Goal: Task Accomplishment & Management: Complete application form

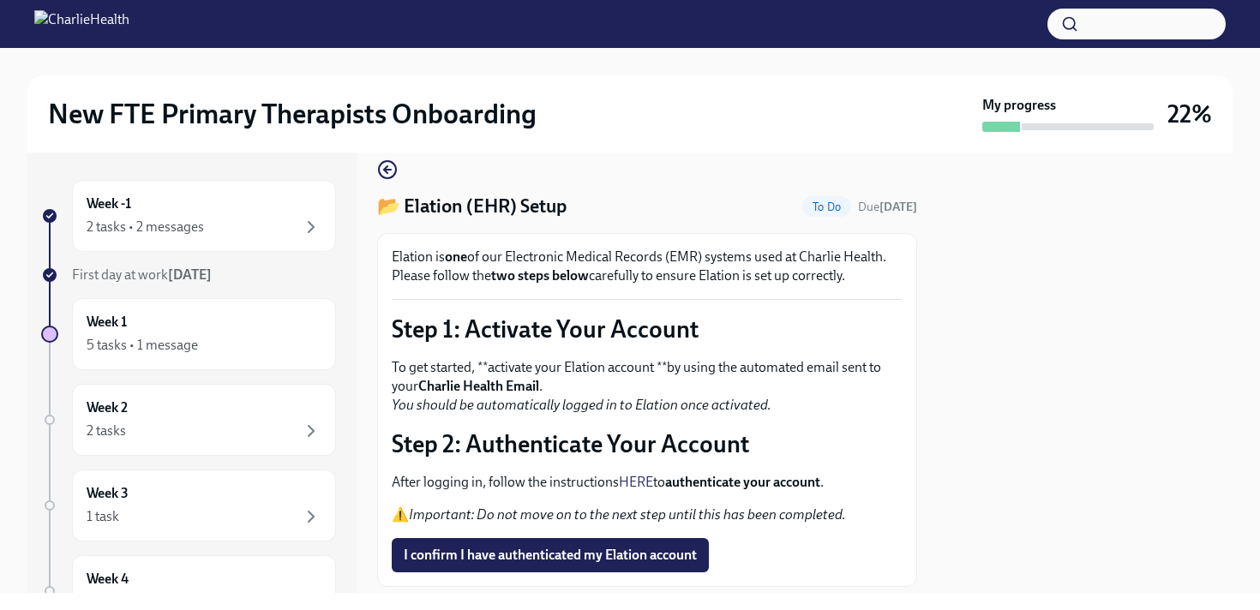
scroll to position [124, 0]
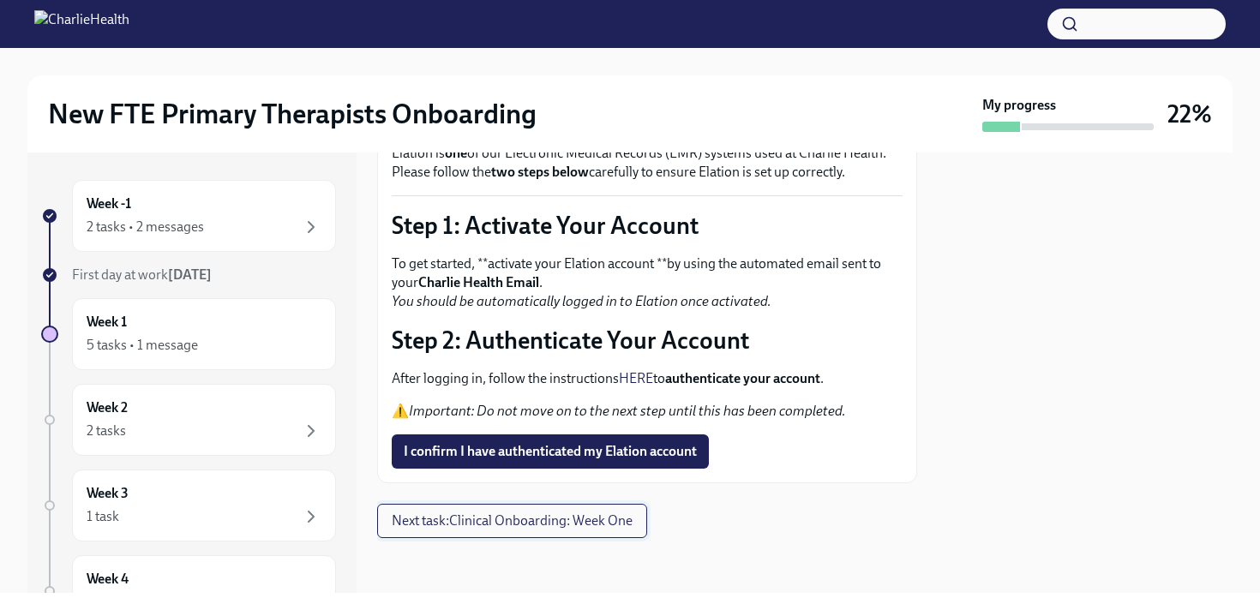
click at [460, 524] on span "Next task : Clinical Onboarding: Week One" at bounding box center [512, 521] width 241 height 17
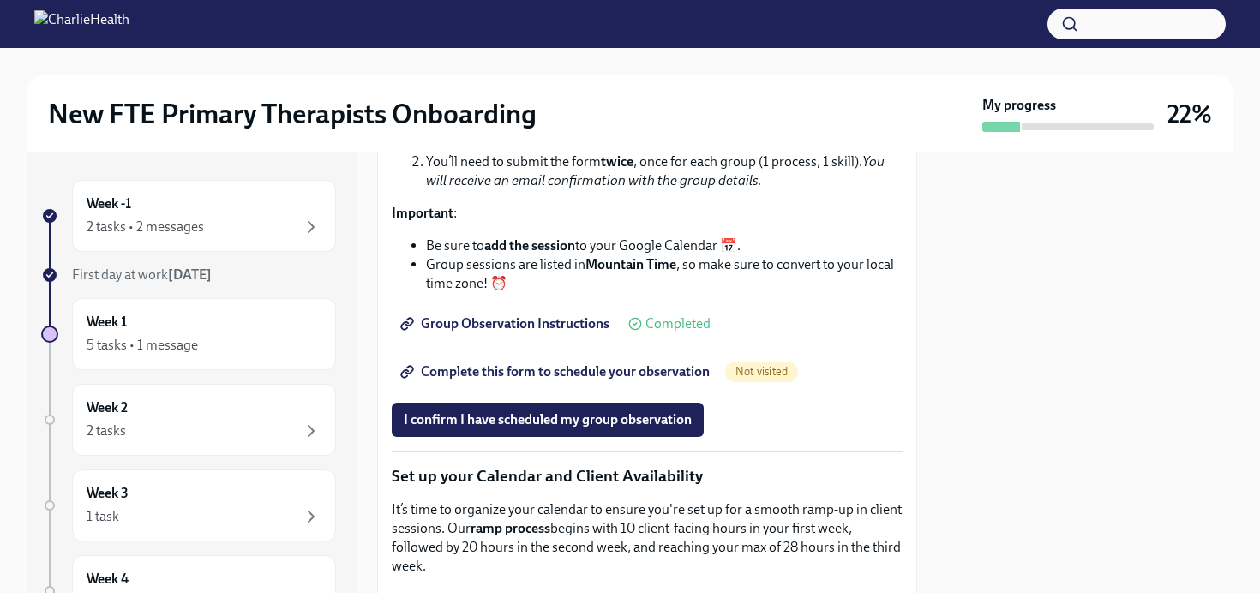
scroll to position [2522, 0]
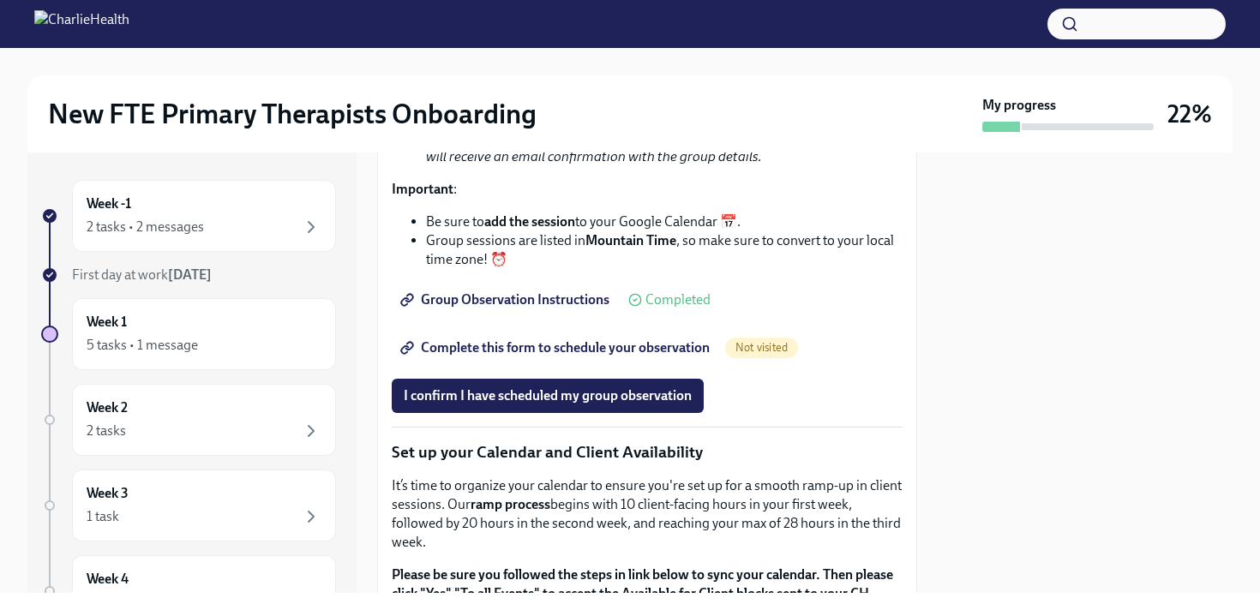
click at [505, 357] on span "Complete this form to schedule your observation" at bounding box center [557, 347] width 306 height 17
click at [498, 405] on span "I confirm I have scheduled my group observation" at bounding box center [548, 395] width 288 height 17
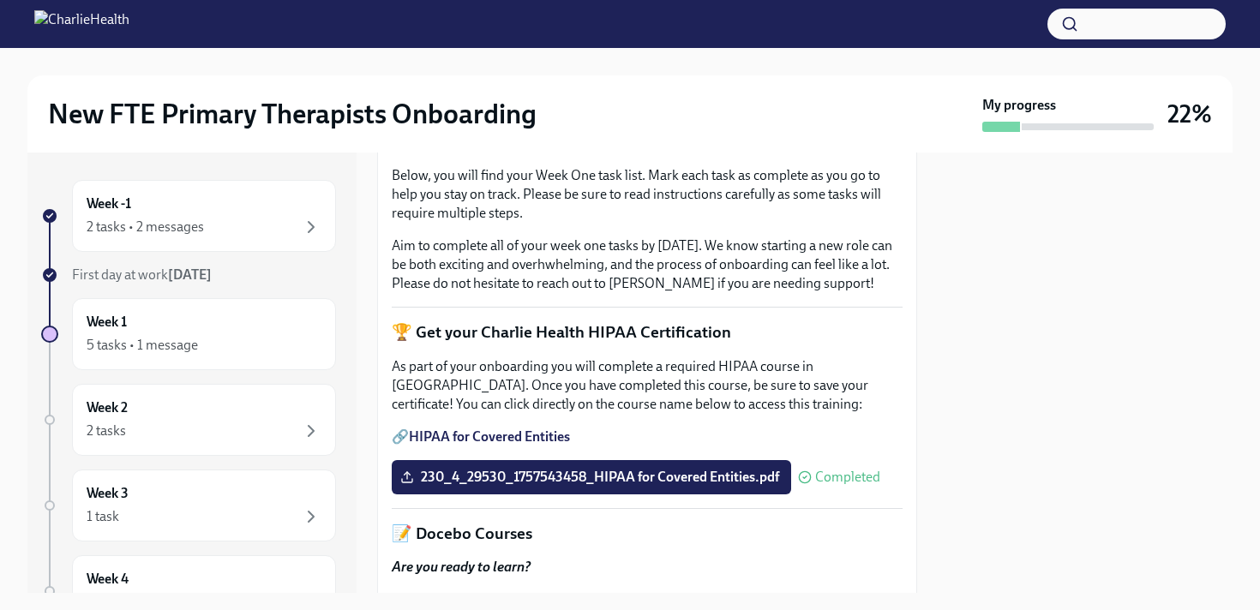
scroll to position [0, 0]
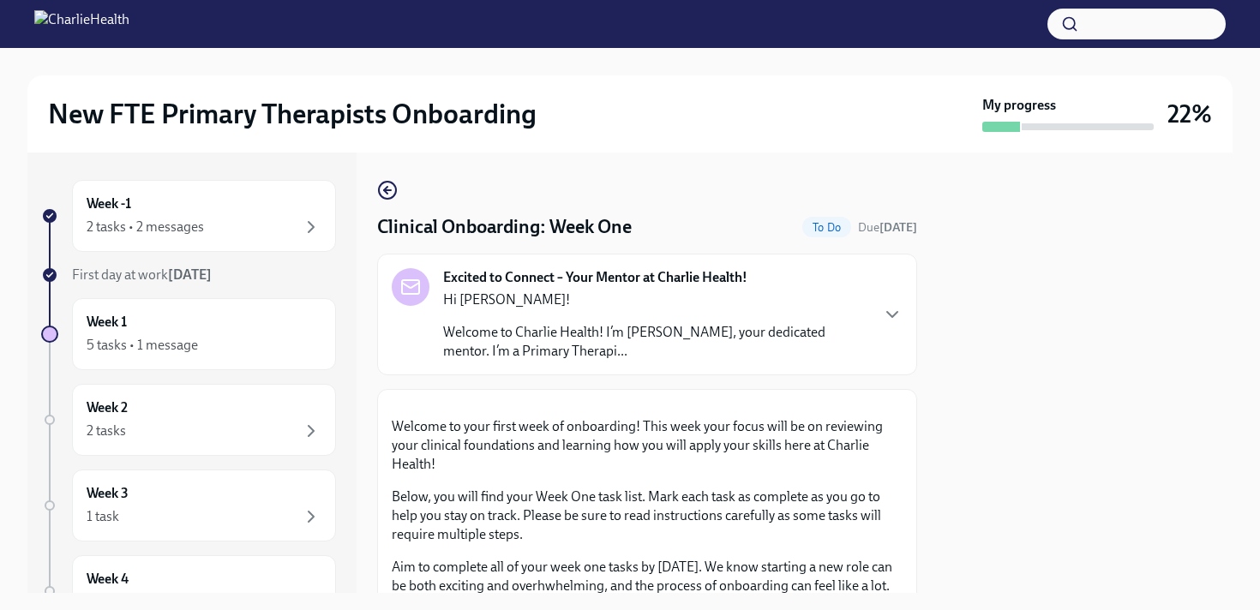
click at [785, 297] on p "Hi [PERSON_NAME]!" at bounding box center [655, 300] width 425 height 19
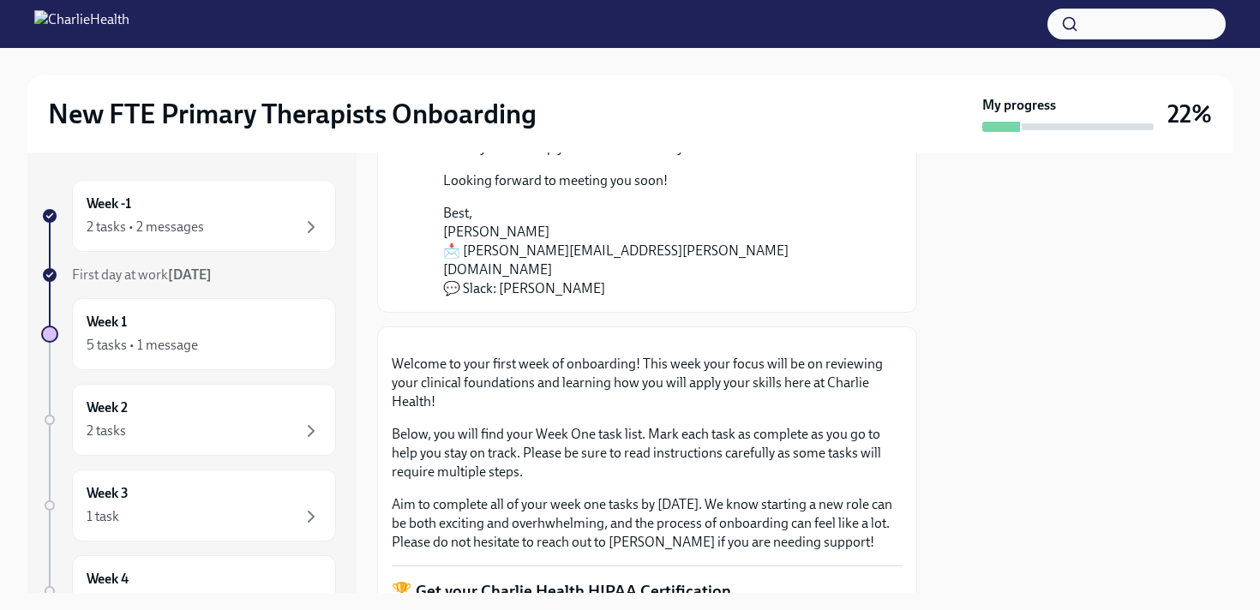
scroll to position [183, 0]
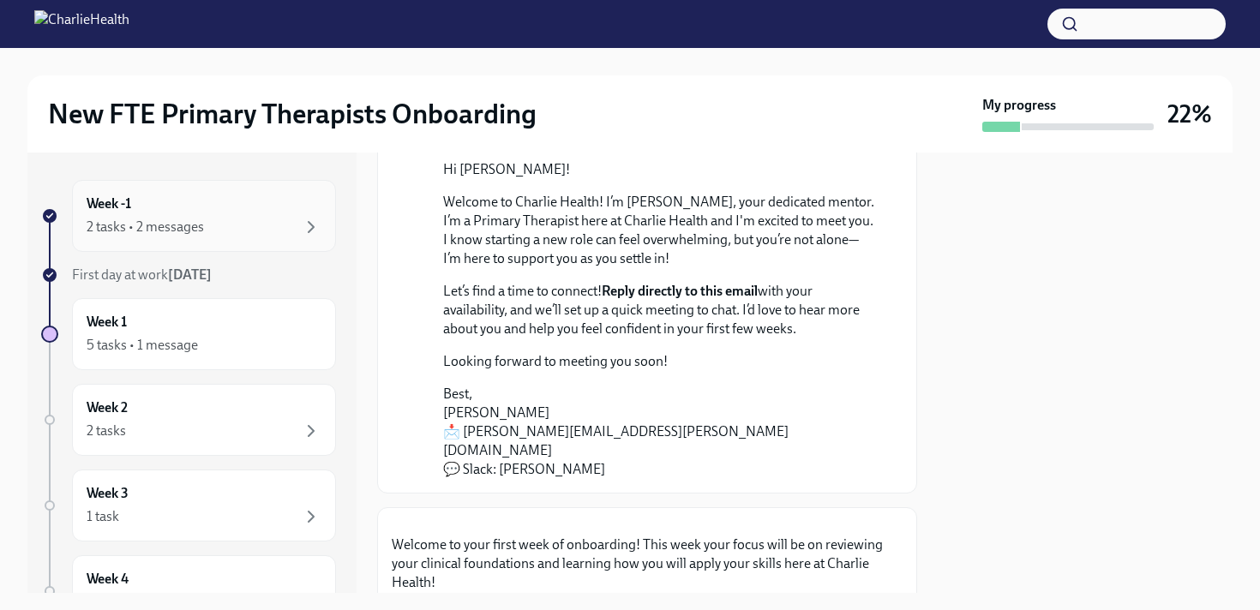
click at [248, 233] on div "2 tasks • 2 messages" at bounding box center [204, 227] width 235 height 21
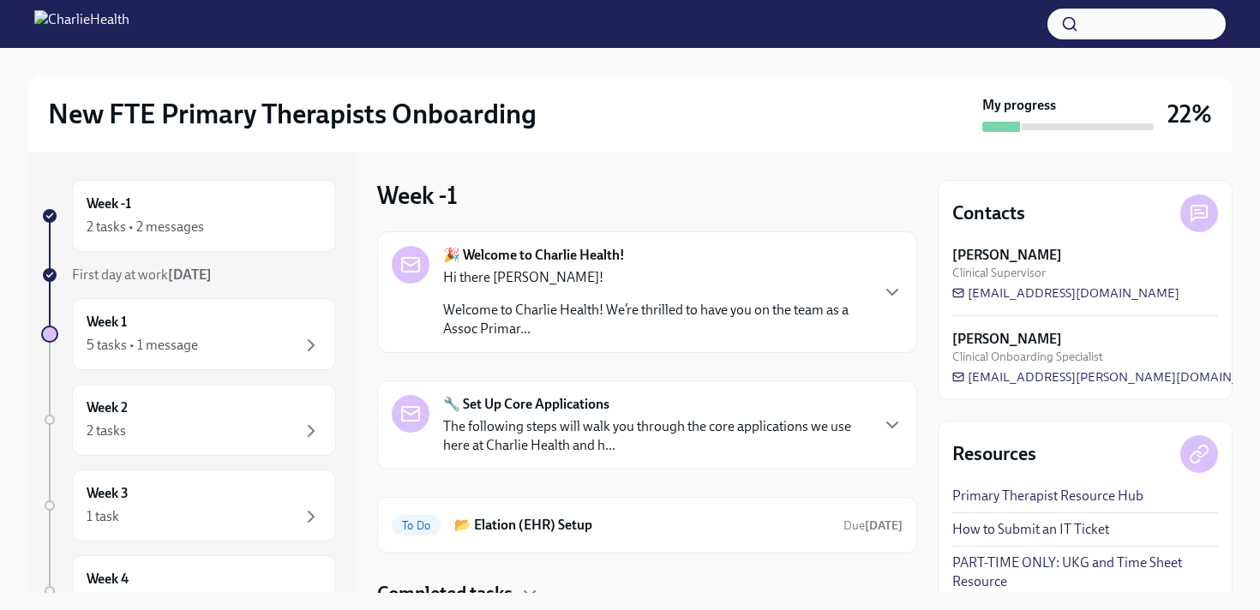
click at [697, 330] on p "Welcome to Charlie Health! We’re thrilled to have you on the team as a Assoc Pr…" at bounding box center [655, 320] width 425 height 38
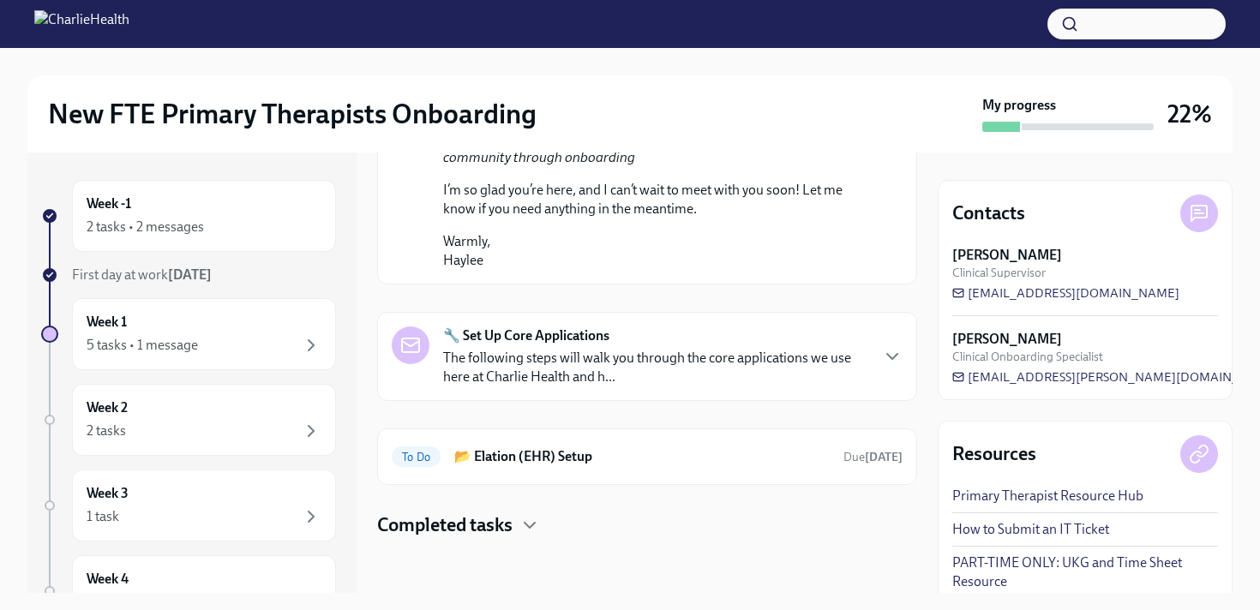
scroll to position [1131, 0]
click at [673, 370] on p "The following steps will walk you through the core applications we use here at …" at bounding box center [655, 368] width 425 height 38
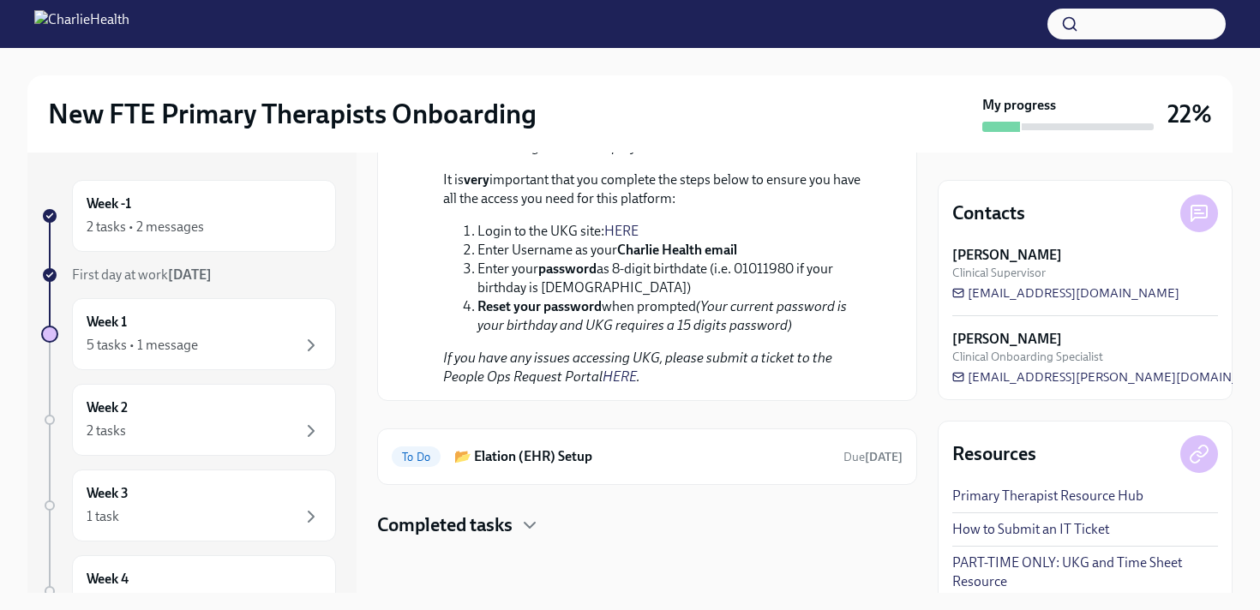
scroll to position [2390, 0]
click at [617, 459] on h6 "📂 Elation (EHR) Setup" at bounding box center [641, 456] width 375 height 19
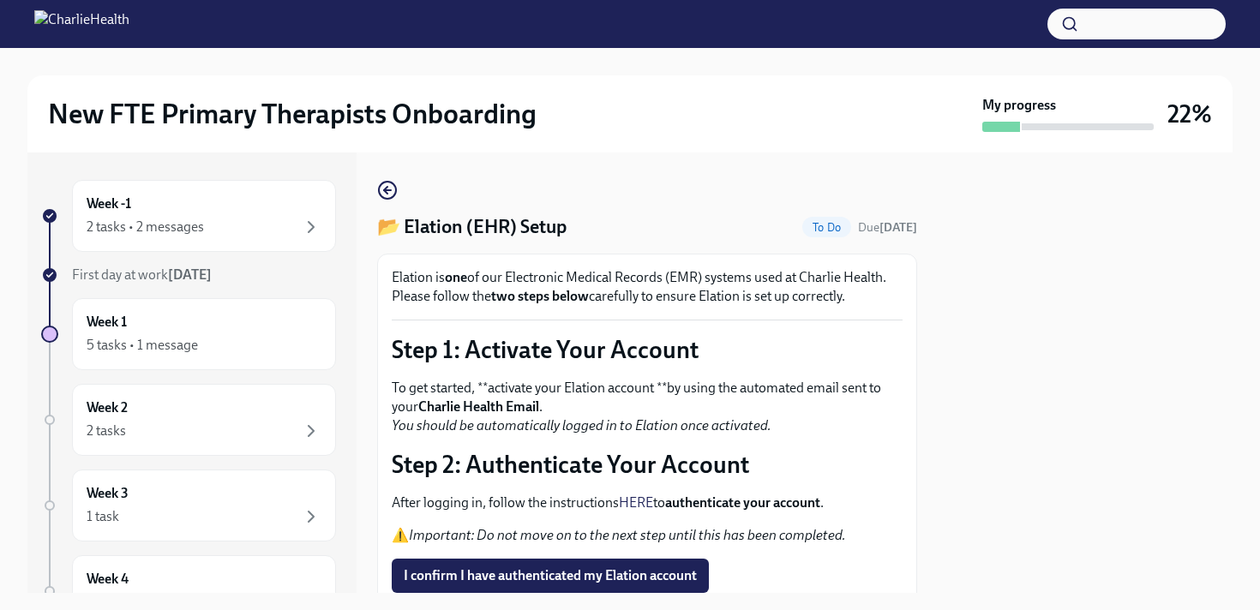
scroll to position [93, 0]
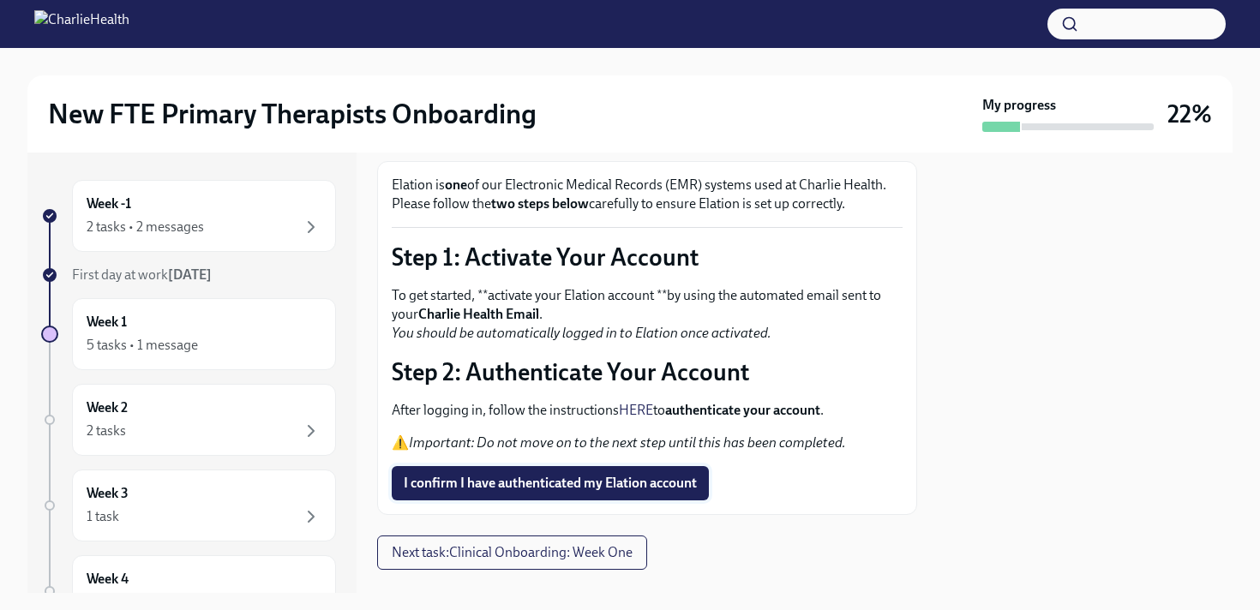
click at [543, 484] on span "I confirm I have authenticated my Elation account" at bounding box center [550, 483] width 293 height 17
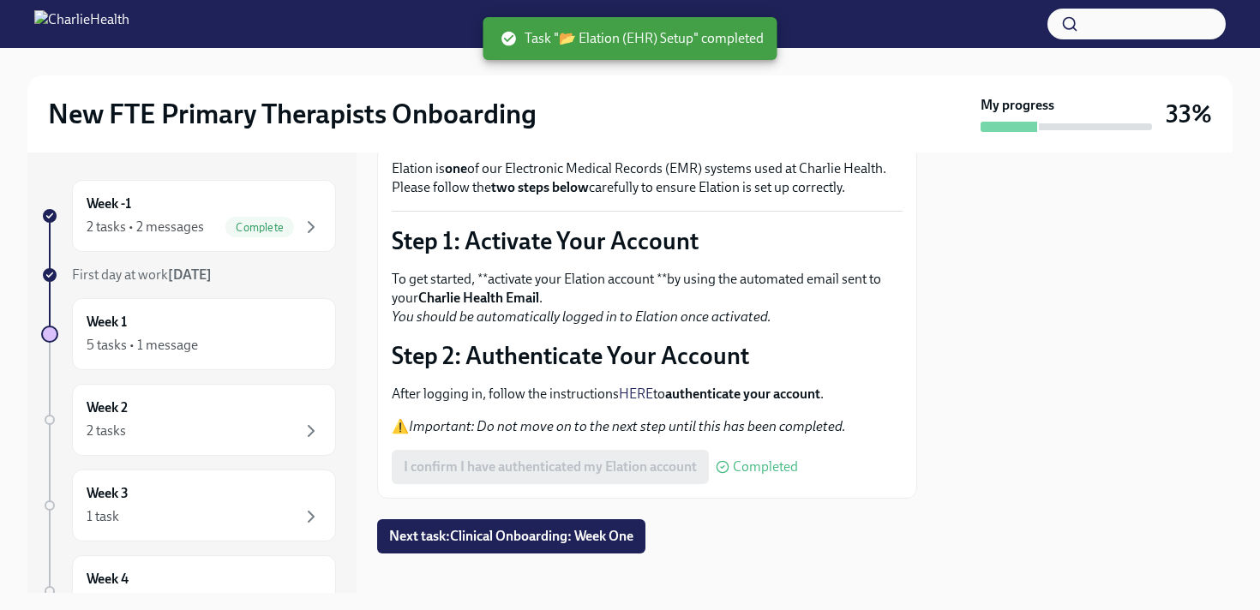
scroll to position [124, 0]
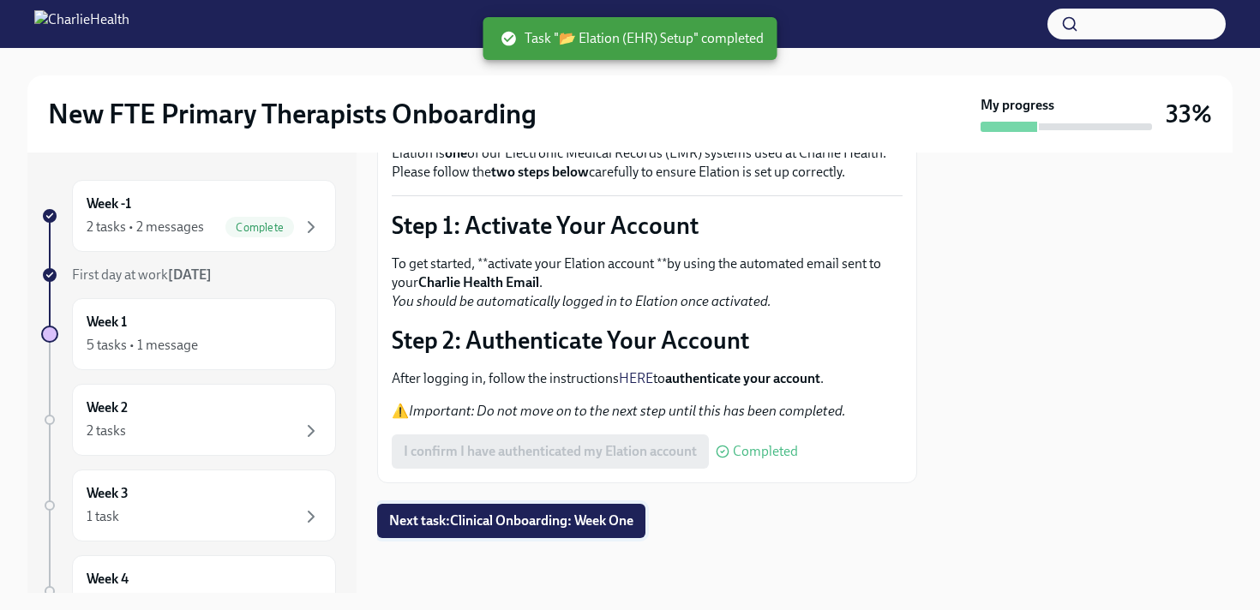
click at [579, 519] on span "Next task : Clinical Onboarding: Week One" at bounding box center [511, 521] width 244 height 17
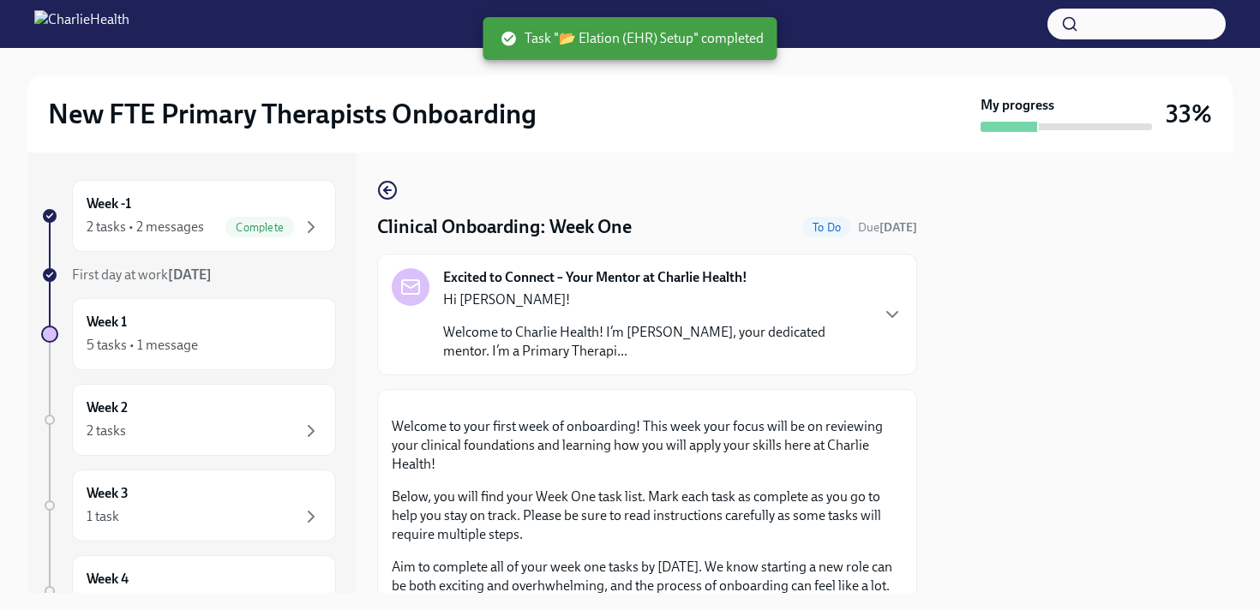
click at [756, 314] on div "Hi [PERSON_NAME]! Welcome to Charlie Health! I’m [PERSON_NAME], your dedicated …" at bounding box center [655, 326] width 425 height 70
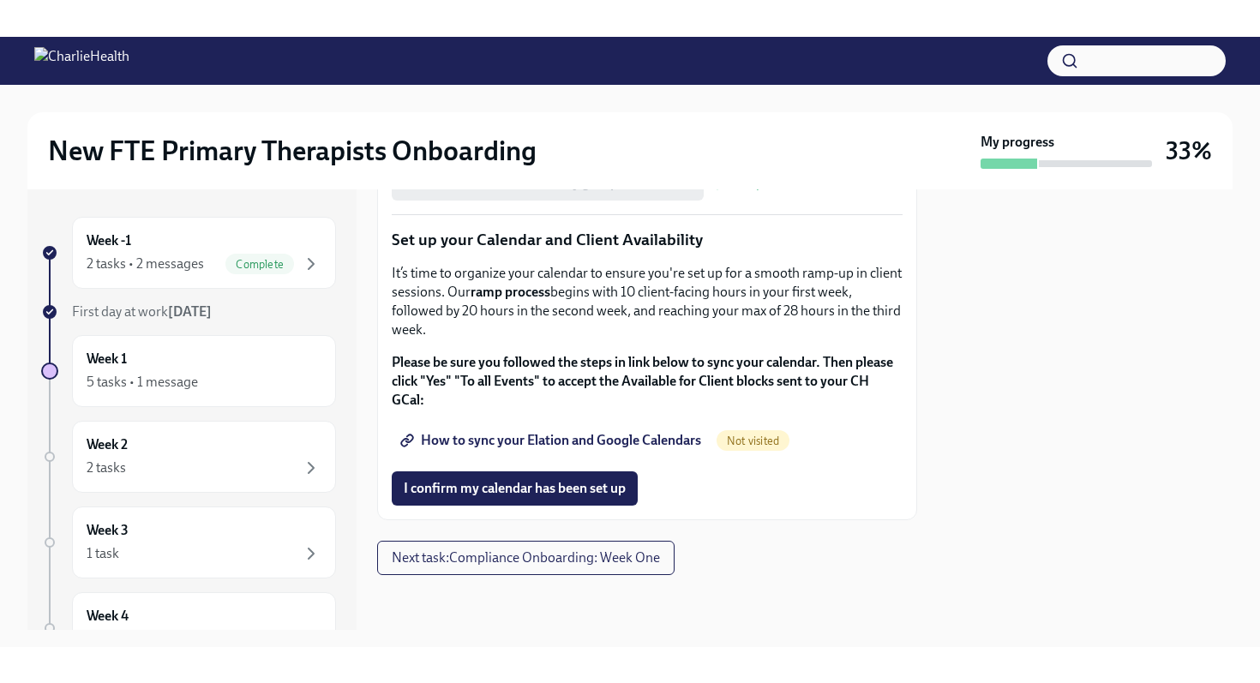
scroll to position [3184, 0]
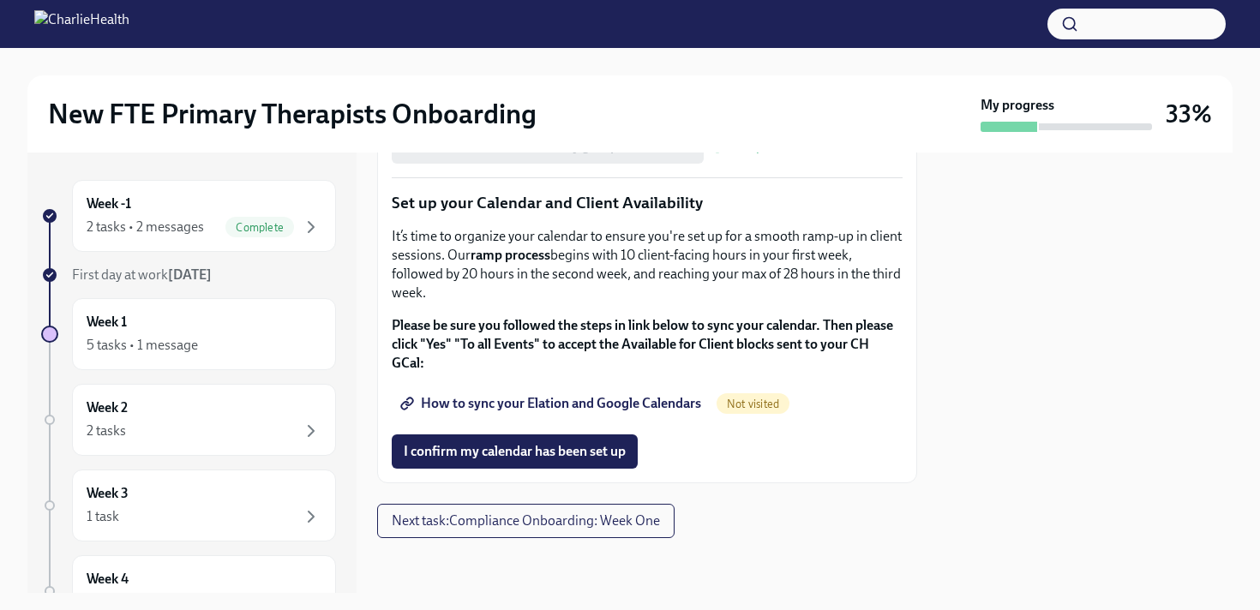
click at [558, 401] on span "How to sync your Elation and Google Calendars" at bounding box center [552, 403] width 297 height 17
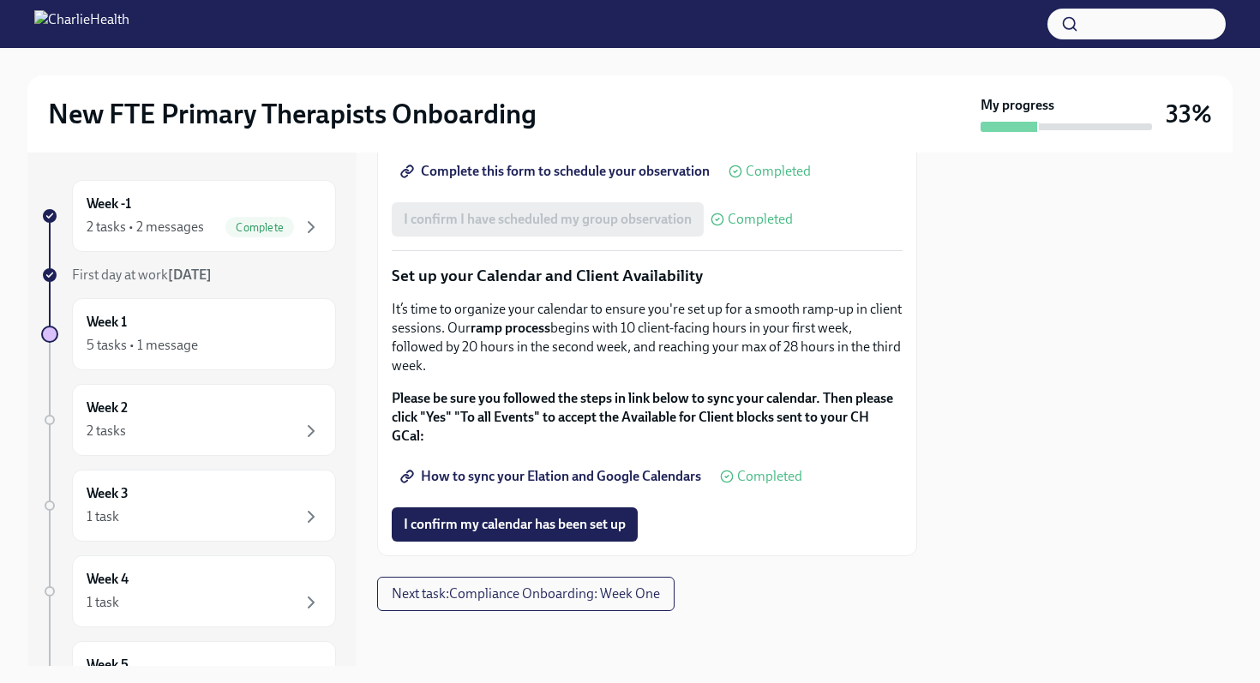
scroll to position [3111, 0]
click at [533, 519] on span "I confirm my calendar has been set up" at bounding box center [515, 524] width 222 height 17
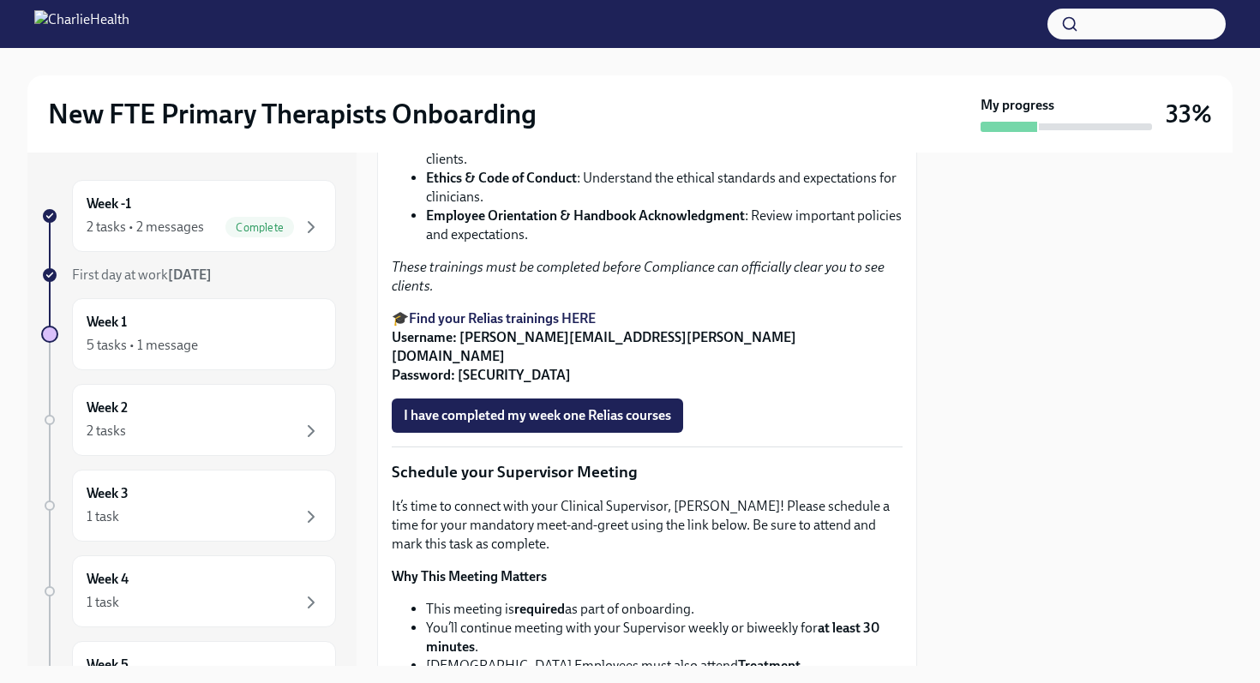
scroll to position [1481, 0]
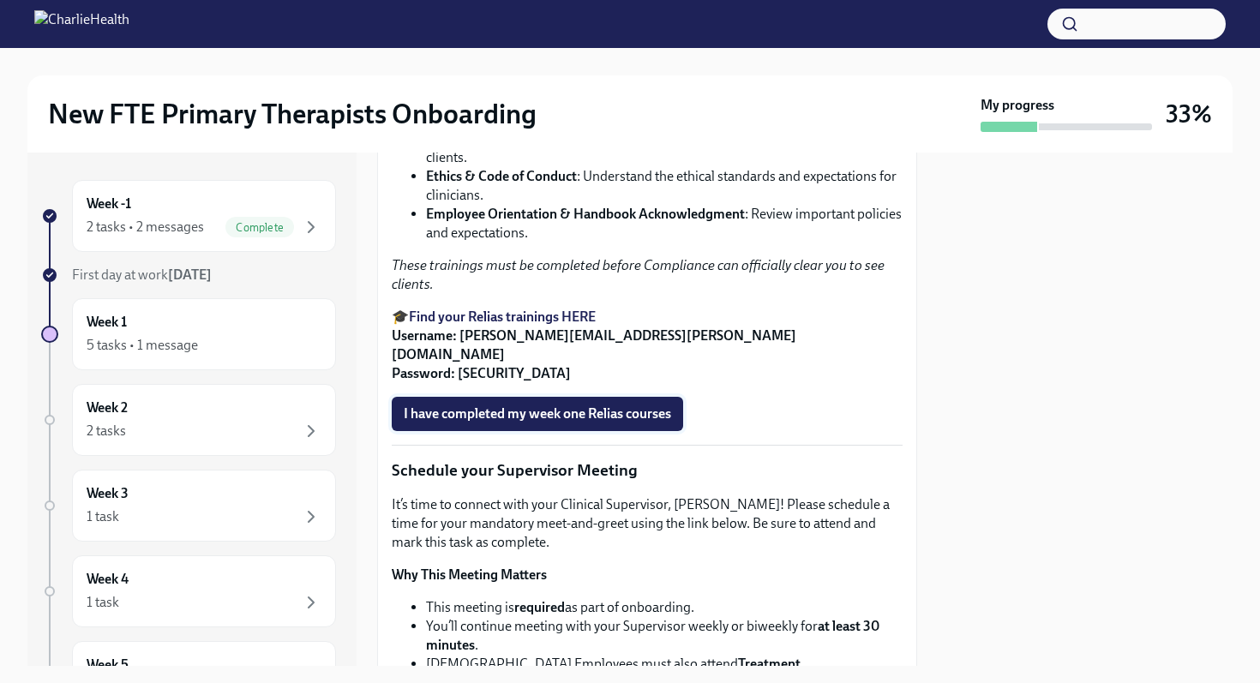
click at [488, 423] on span "I have completed my week one Relias courses" at bounding box center [537, 413] width 267 height 17
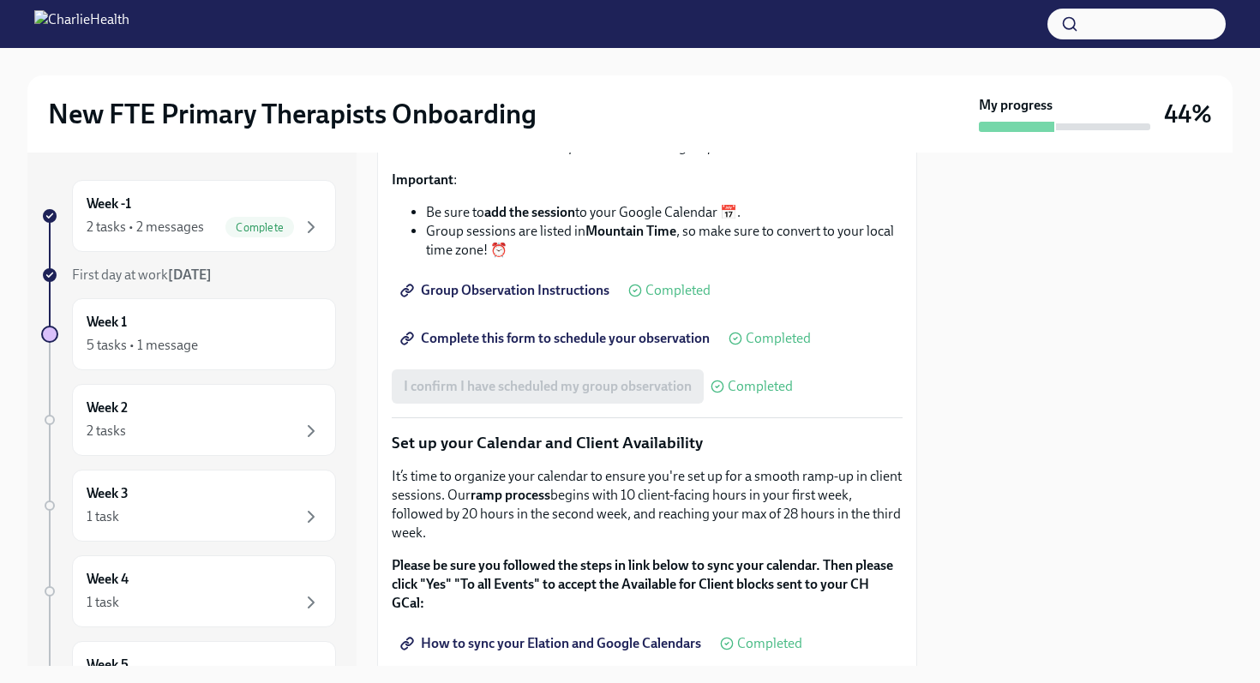
scroll to position [3111, 0]
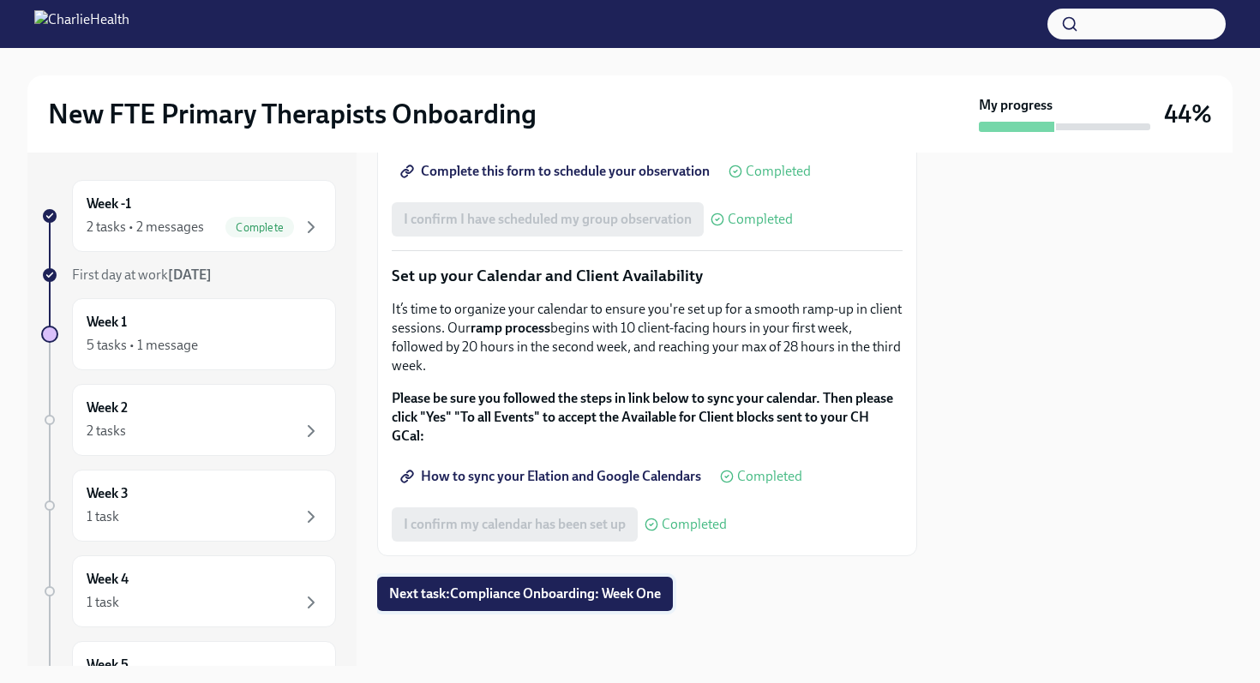
click at [564, 603] on button "Next task : Compliance Onboarding: Week One" at bounding box center [525, 594] width 296 height 34
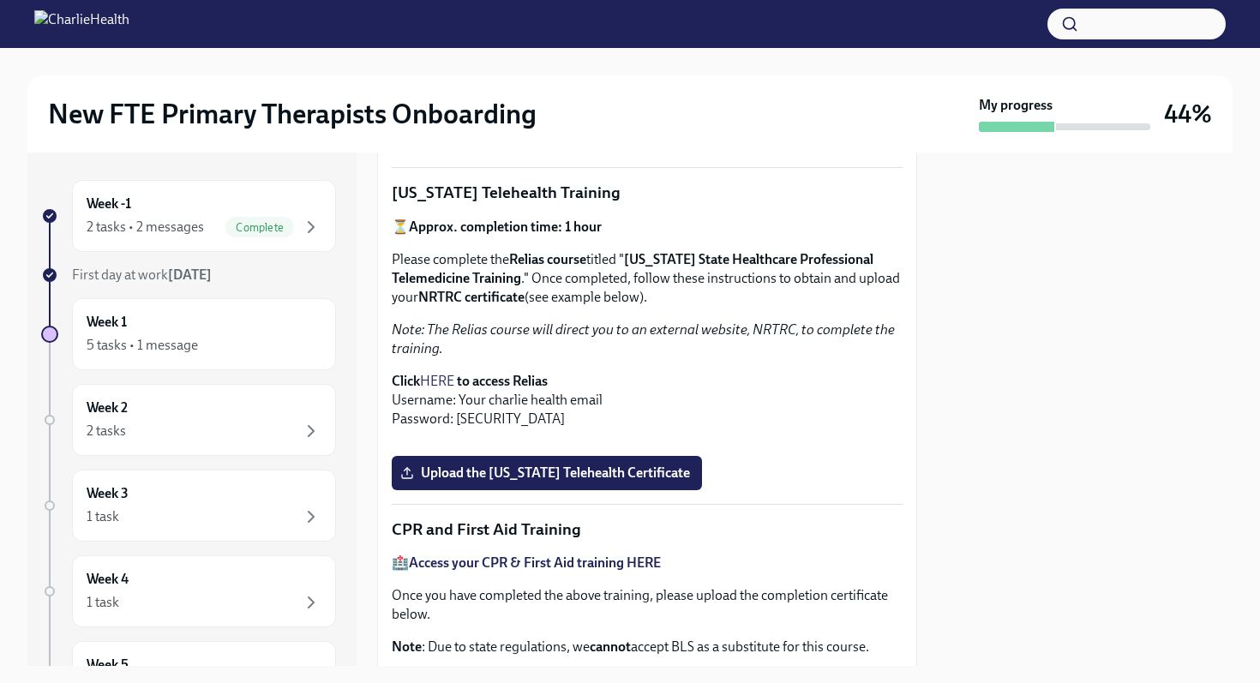
scroll to position [644, 0]
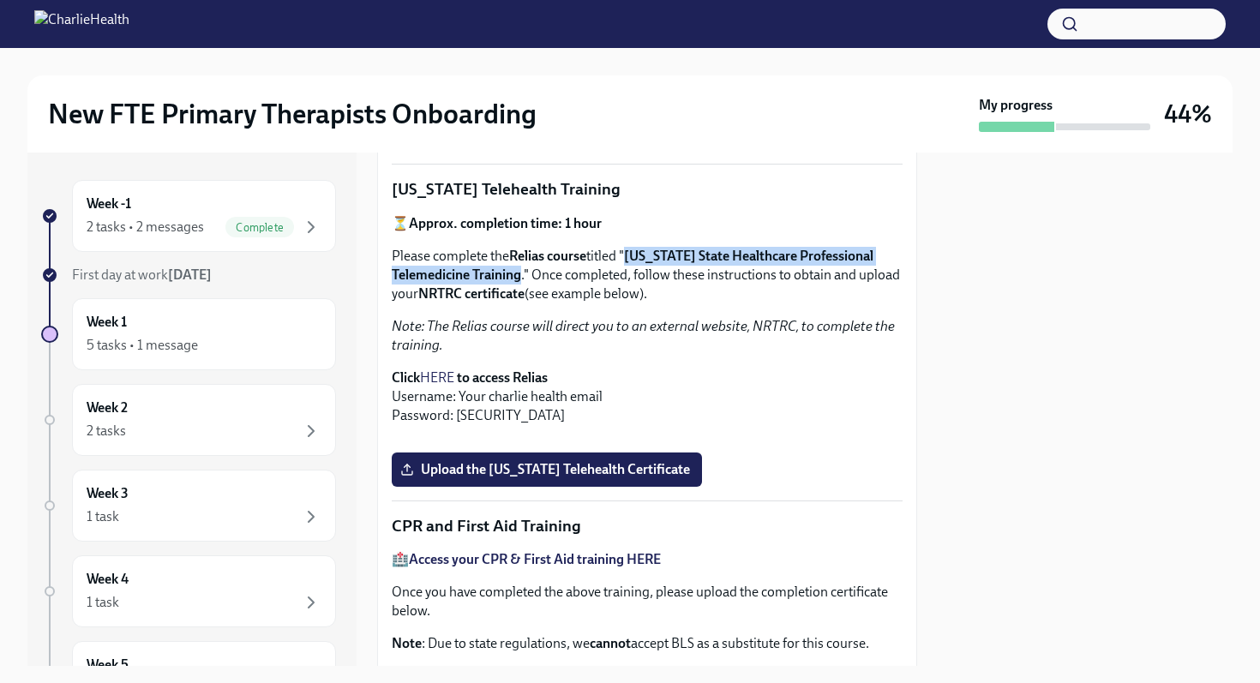
drag, startPoint x: 635, startPoint y: 237, endPoint x: 519, endPoint y: 258, distance: 118.4
click at [519, 258] on strong "[US_STATE] State Healthcare Professional Telemedicine Training" at bounding box center [633, 265] width 482 height 35
copy strong "[US_STATE] State Healthcare Professional Telemedicine Training"
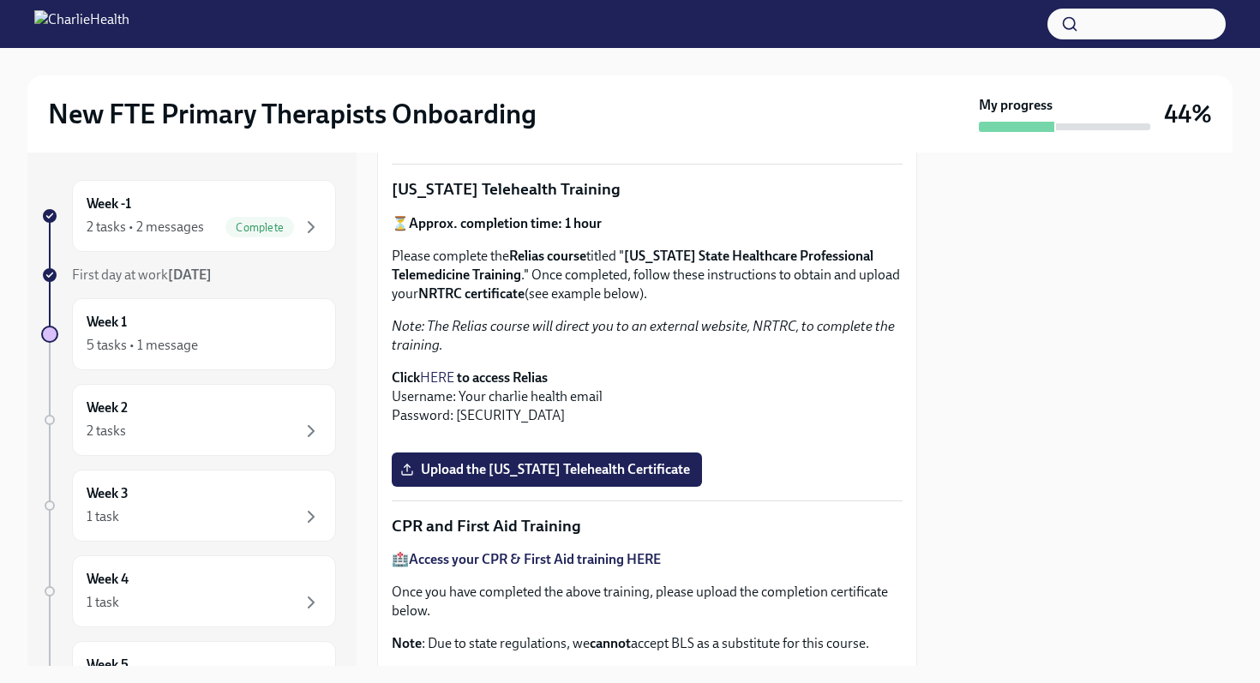
click at [837, 369] on p "Click HERE to access Relias Username: Your charlie health email Password: [SECU…" at bounding box center [647, 397] width 511 height 57
